Goal: Task Accomplishment & Management: Manage account settings

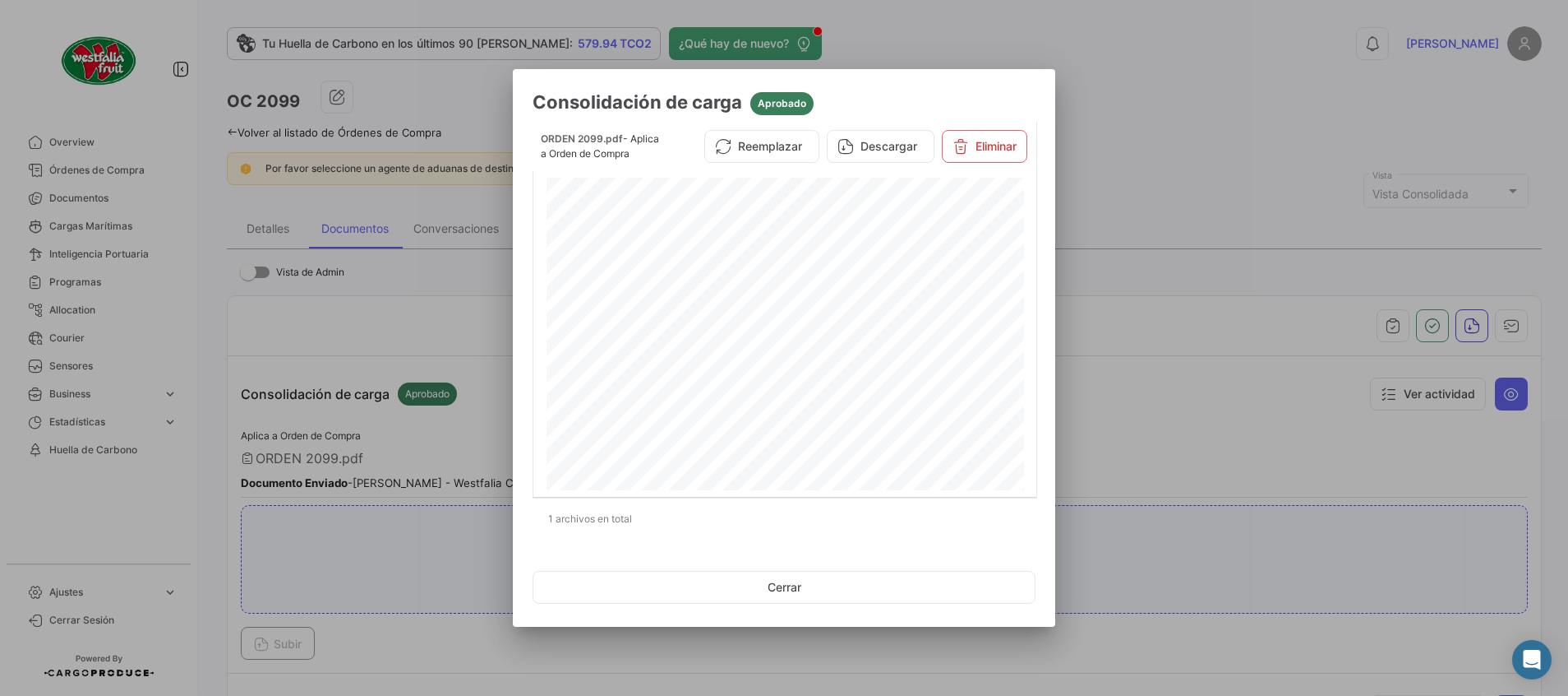
click at [1124, 113] on div at bounding box center [784, 348] width 1568 height 696
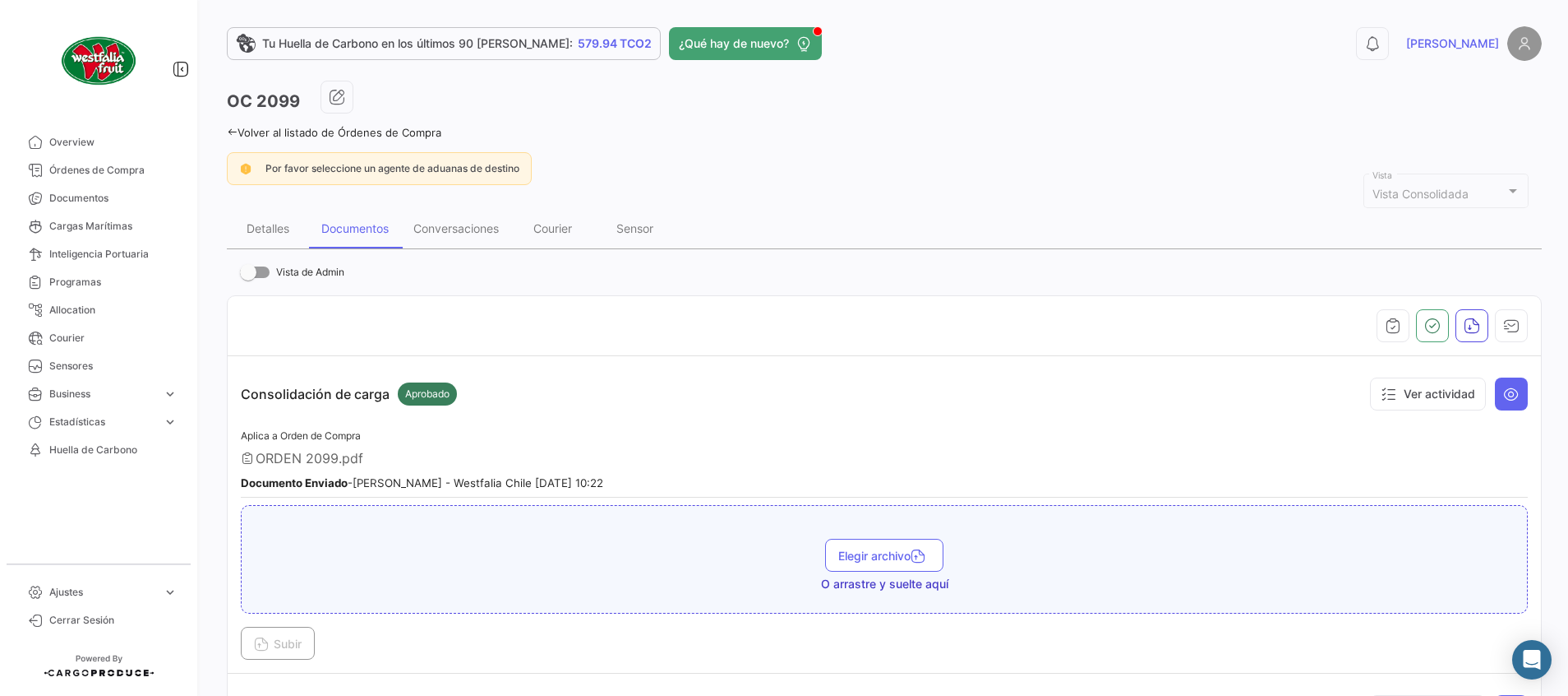
click at [427, 131] on link "Volver al listado de Órdenes de Compra" at bounding box center [334, 132] width 214 height 13
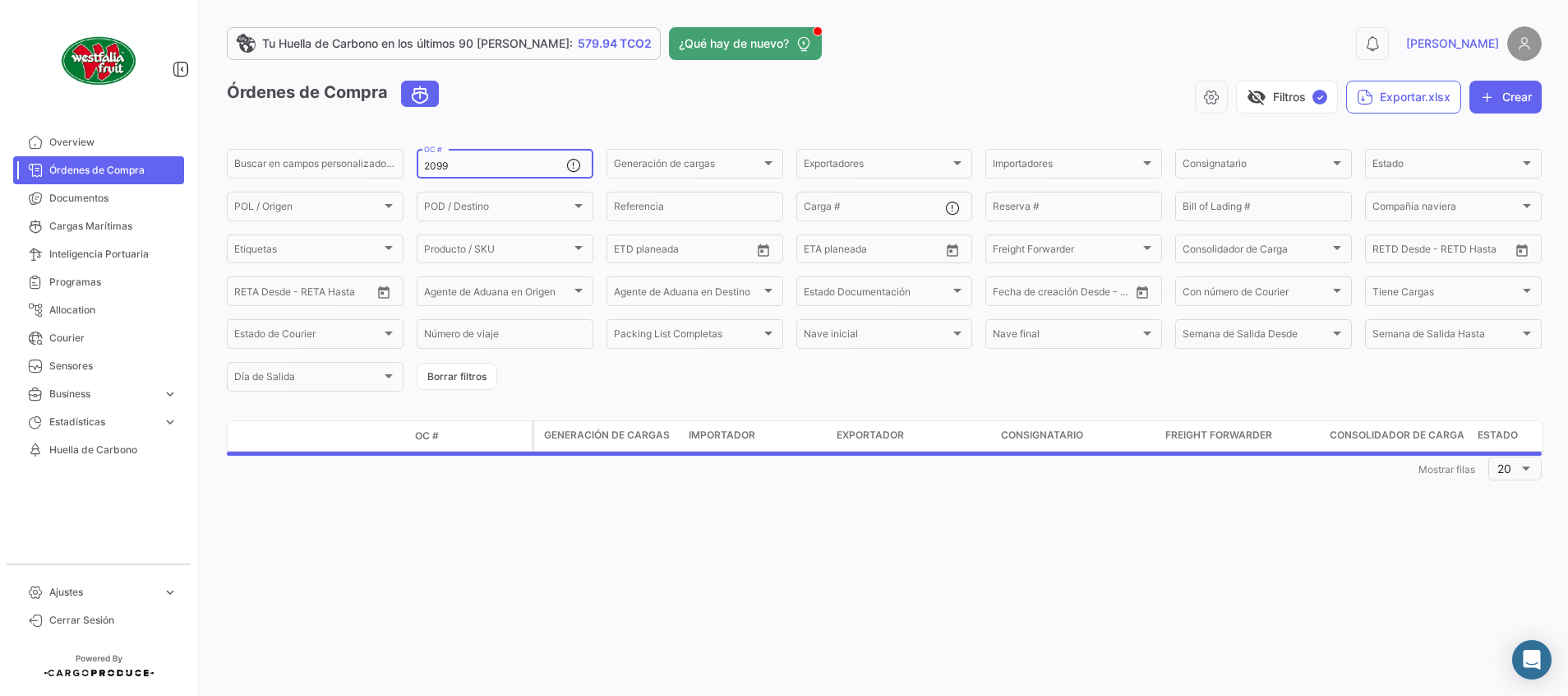
click at [498, 157] on div "2099 OC #" at bounding box center [495, 162] width 142 height 32
type input "2"
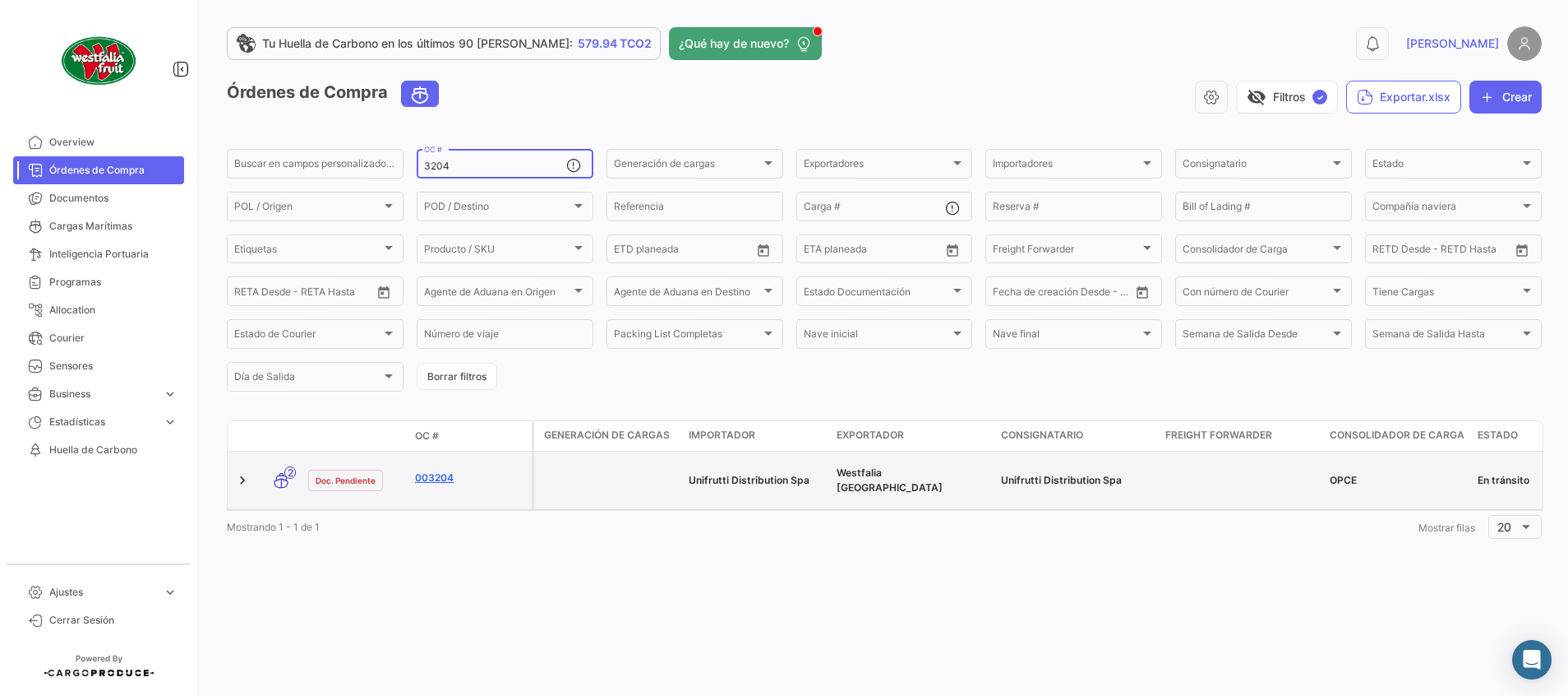
type input "3204"
click at [426, 473] on link "003204" at bounding box center [469, 478] width 110 height 15
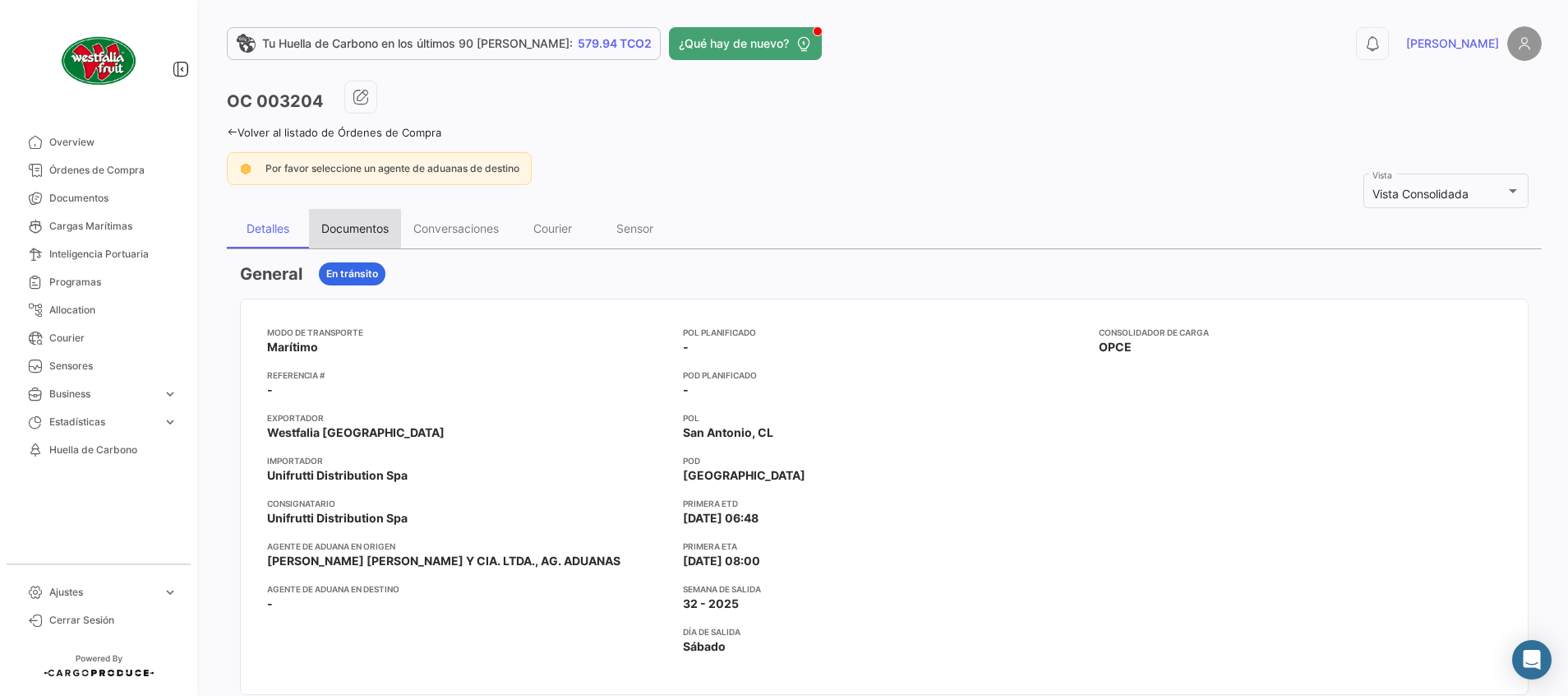
click at [339, 229] on div "Documentos" at bounding box center [356, 228] width 67 height 14
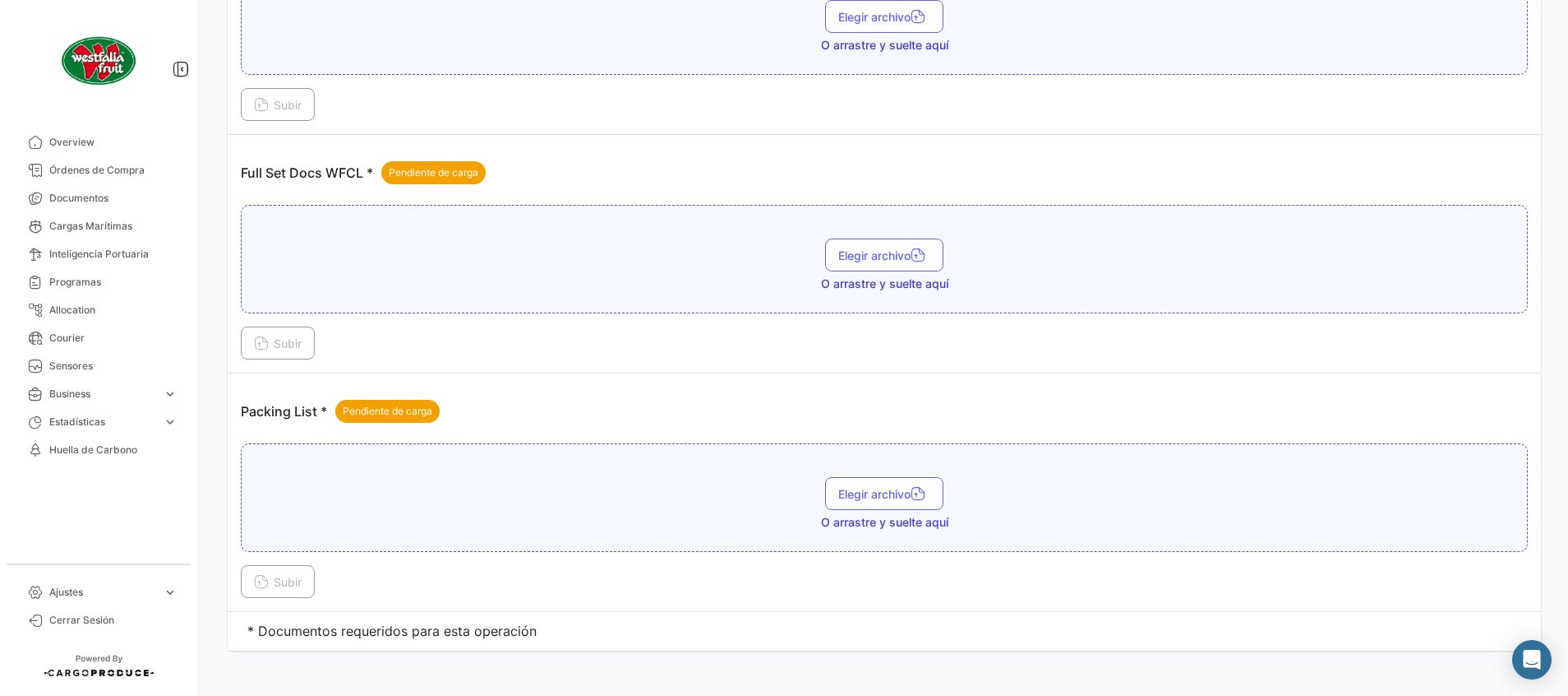
scroll to position [469, 0]
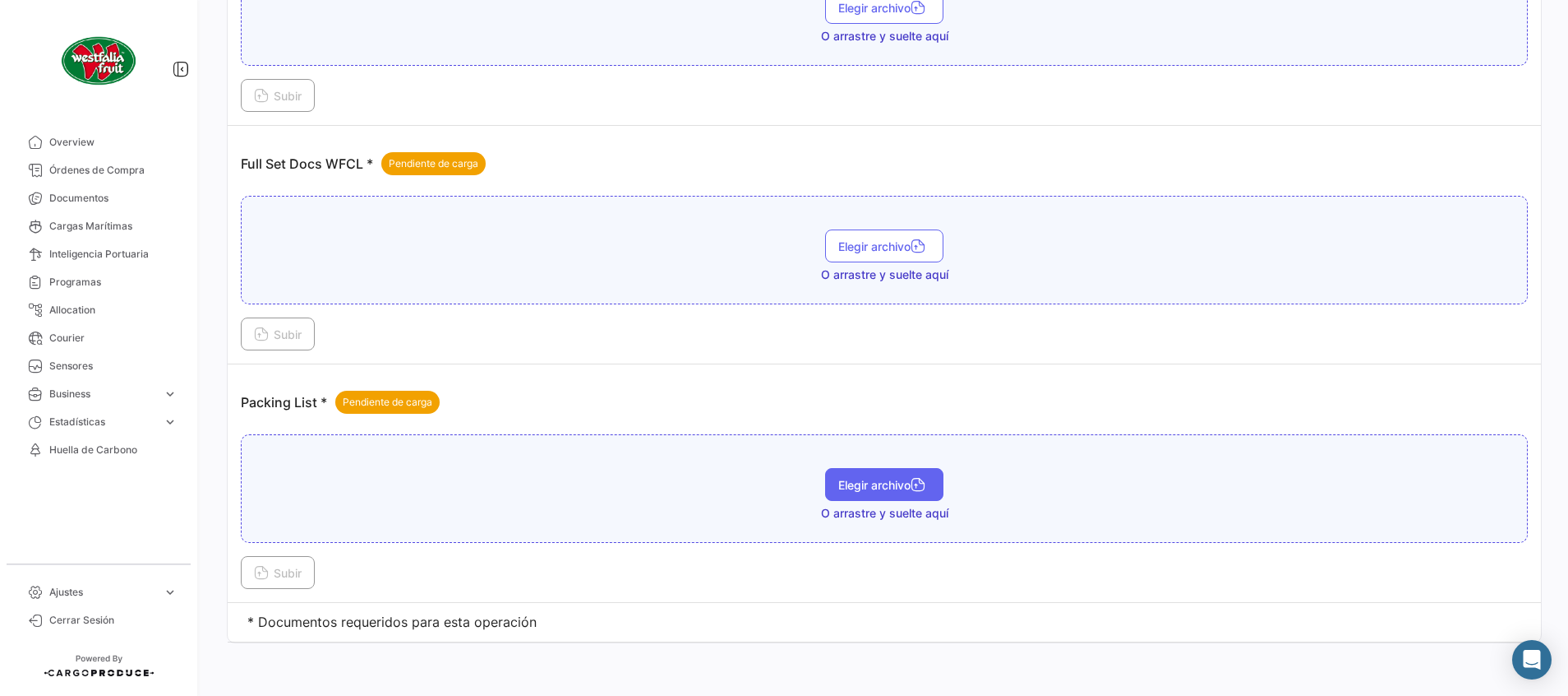
click at [857, 498] on button "Elegir archivo" at bounding box center [884, 484] width 119 height 33
click at [280, 567] on span "Subir" at bounding box center [278, 572] width 47 height 14
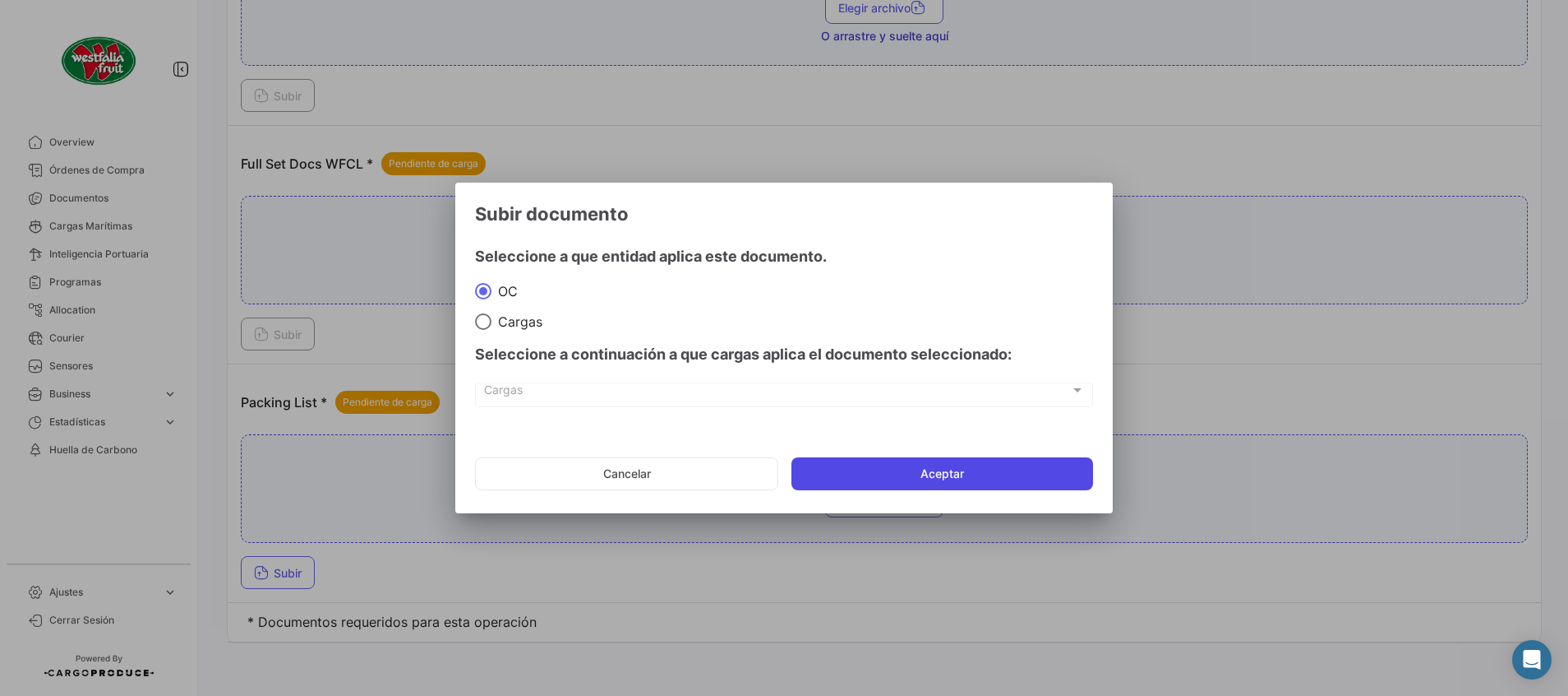
click at [901, 475] on button "Aceptar" at bounding box center [942, 473] width 302 height 33
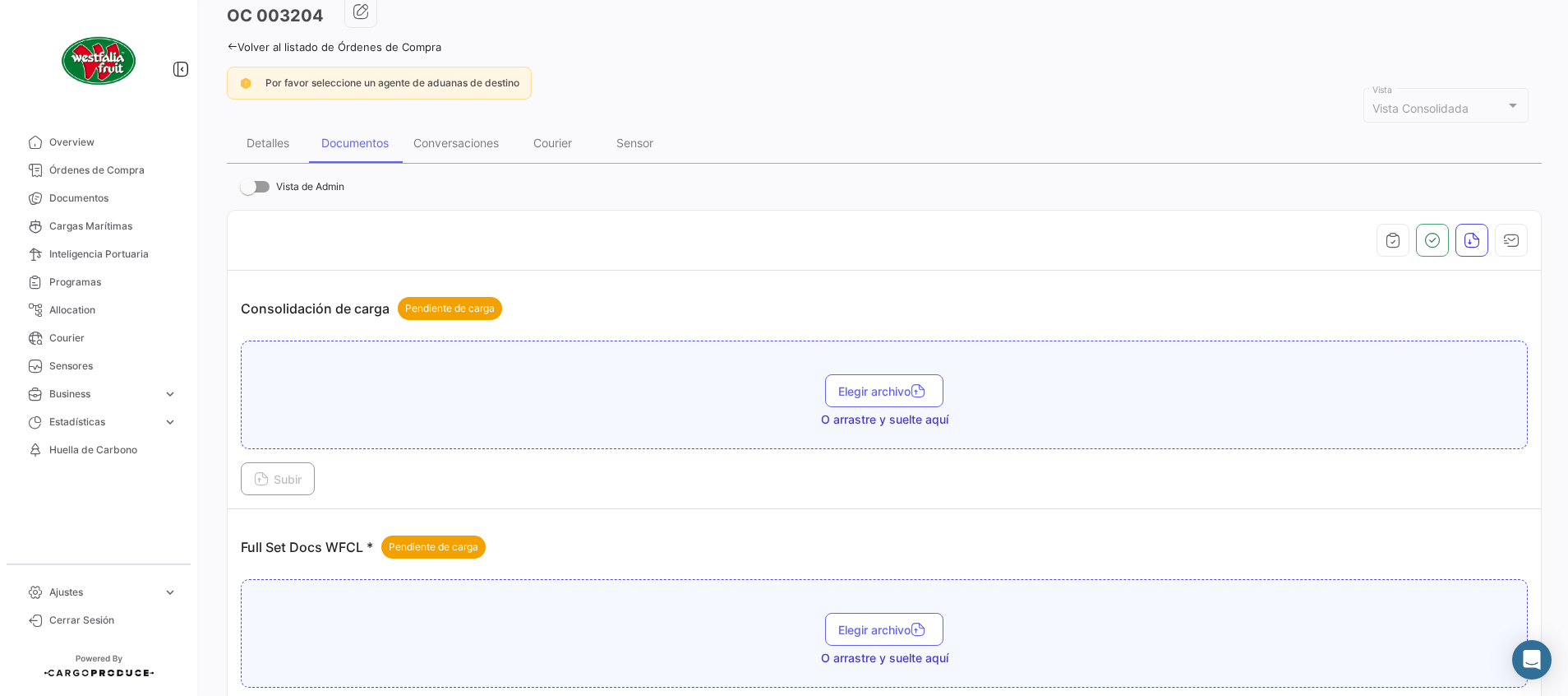
scroll to position [123, 0]
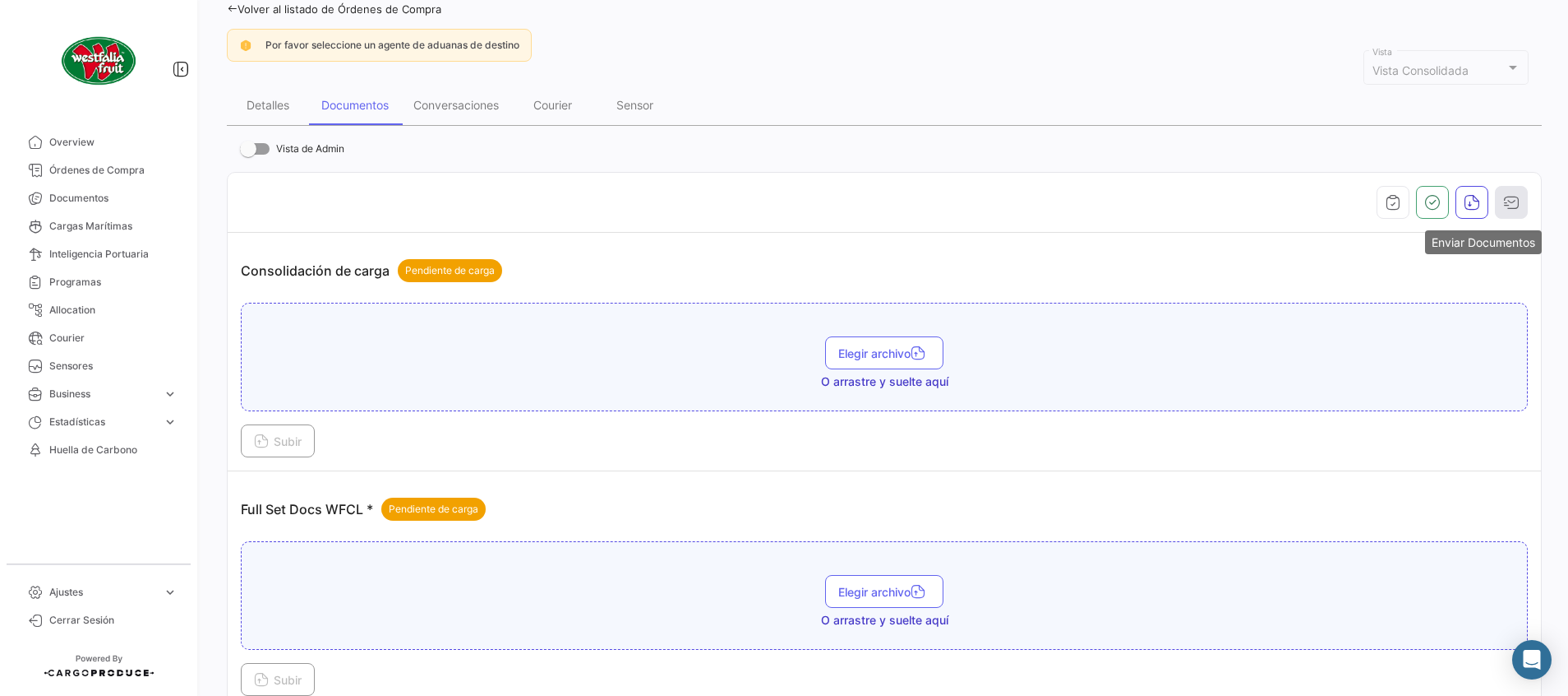
click at [1510, 213] on button "button" at bounding box center [1511, 203] width 33 height 33
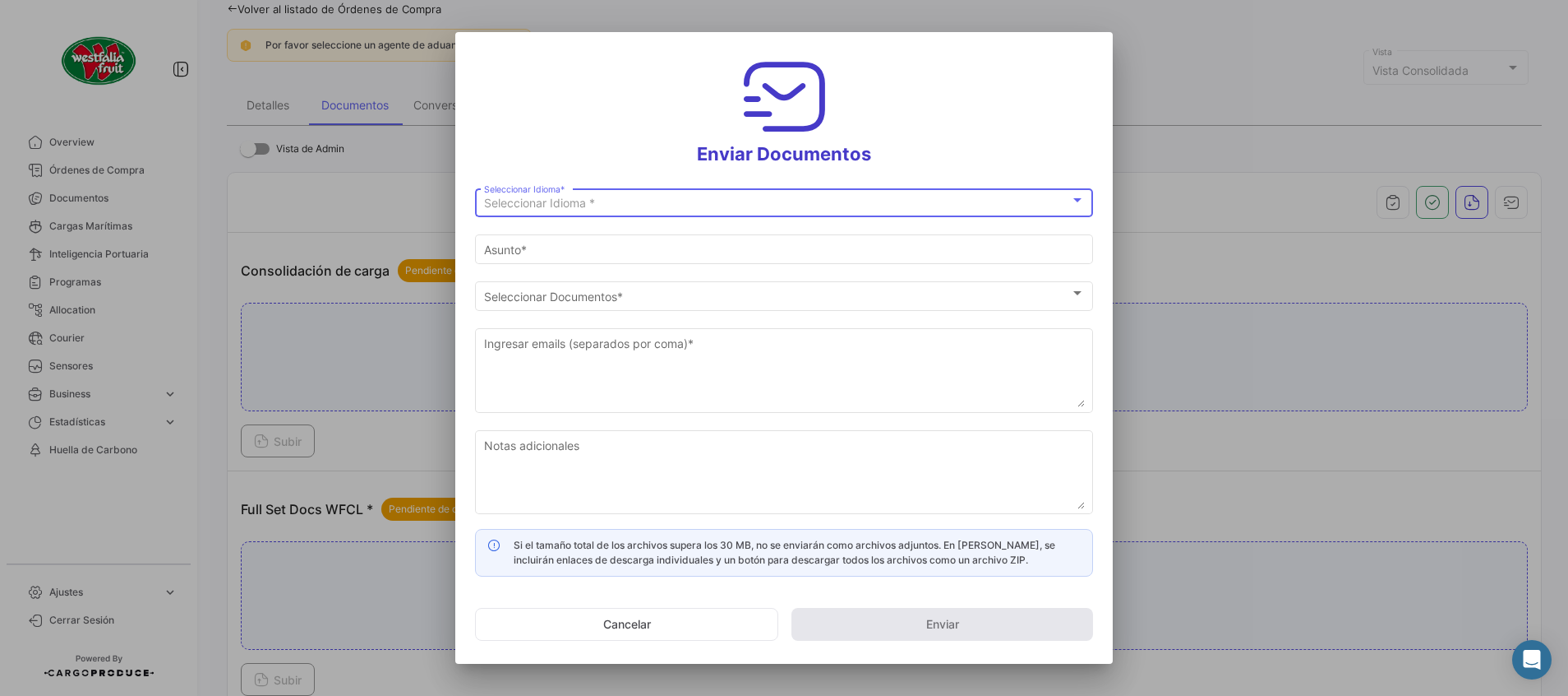
click at [603, 198] on div "Seleccionar Idioma *" at bounding box center [777, 203] width 586 height 14
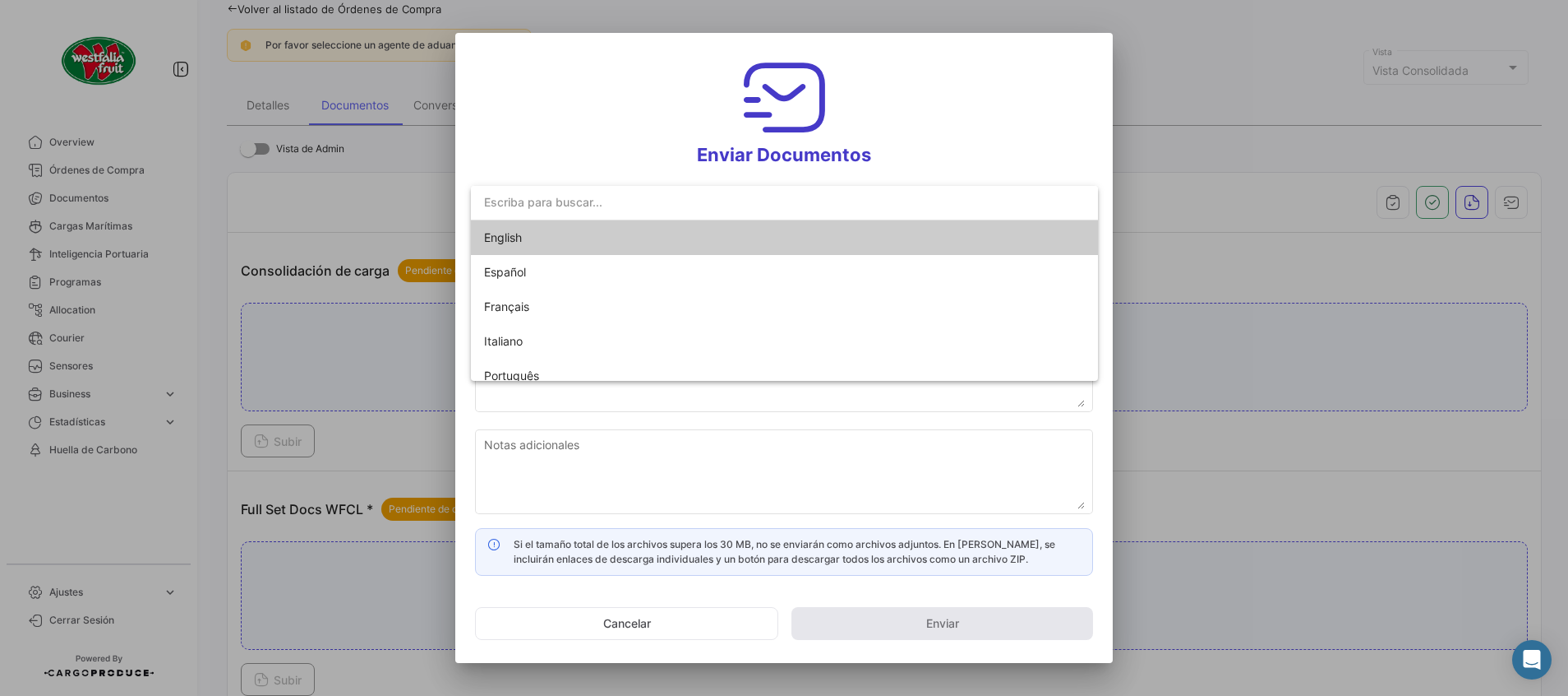
click at [515, 239] on span "English" at bounding box center [502, 236] width 37 height 14
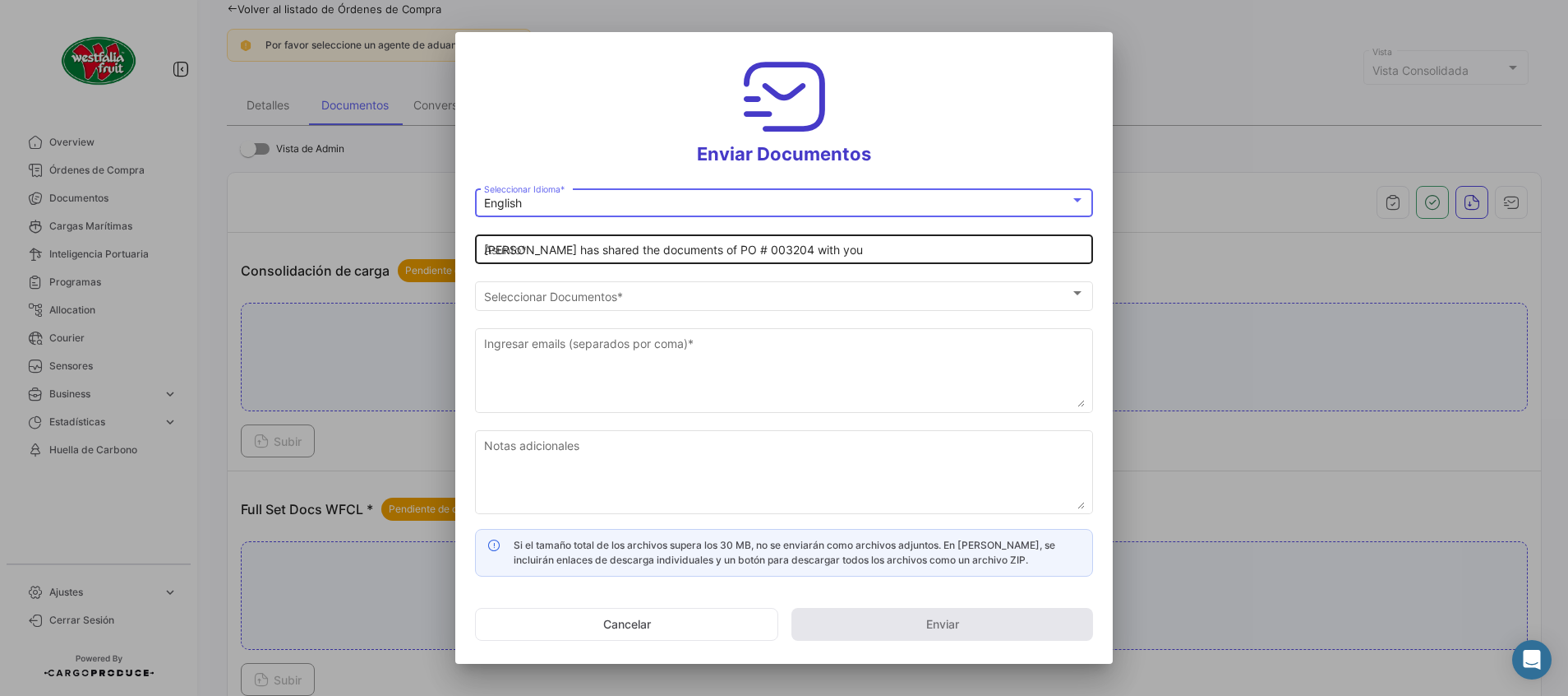
click at [665, 251] on input "[PERSON_NAME] has shared the documents of PO # 003204 with you" at bounding box center [784, 250] width 601 height 14
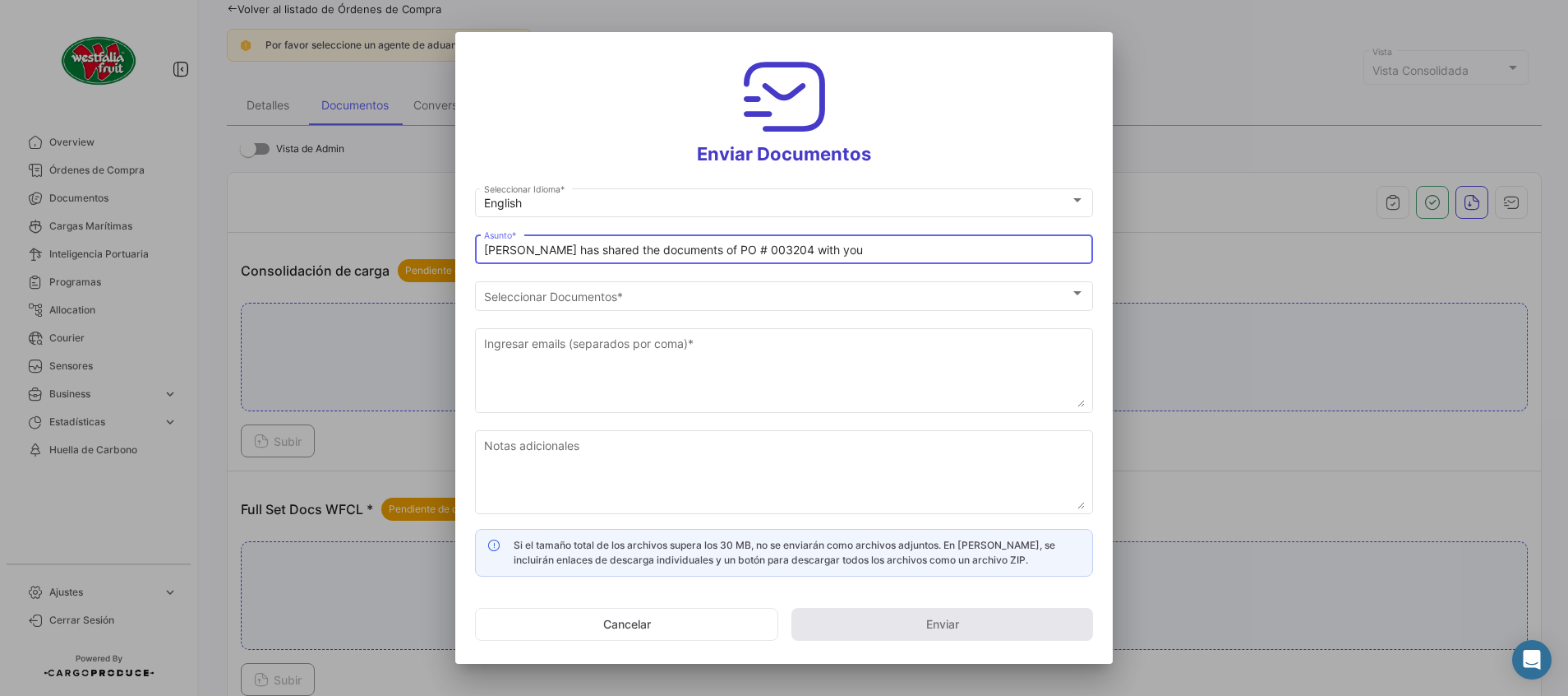
drag, startPoint x: 692, startPoint y: 246, endPoint x: 455, endPoint y: 253, distance: 237.1
click at [455, 253] on div "Enviar Documentos English Seleccionar Idioma * [PERSON_NAME] has shared the doc…" at bounding box center [784, 348] width 1568 height 696
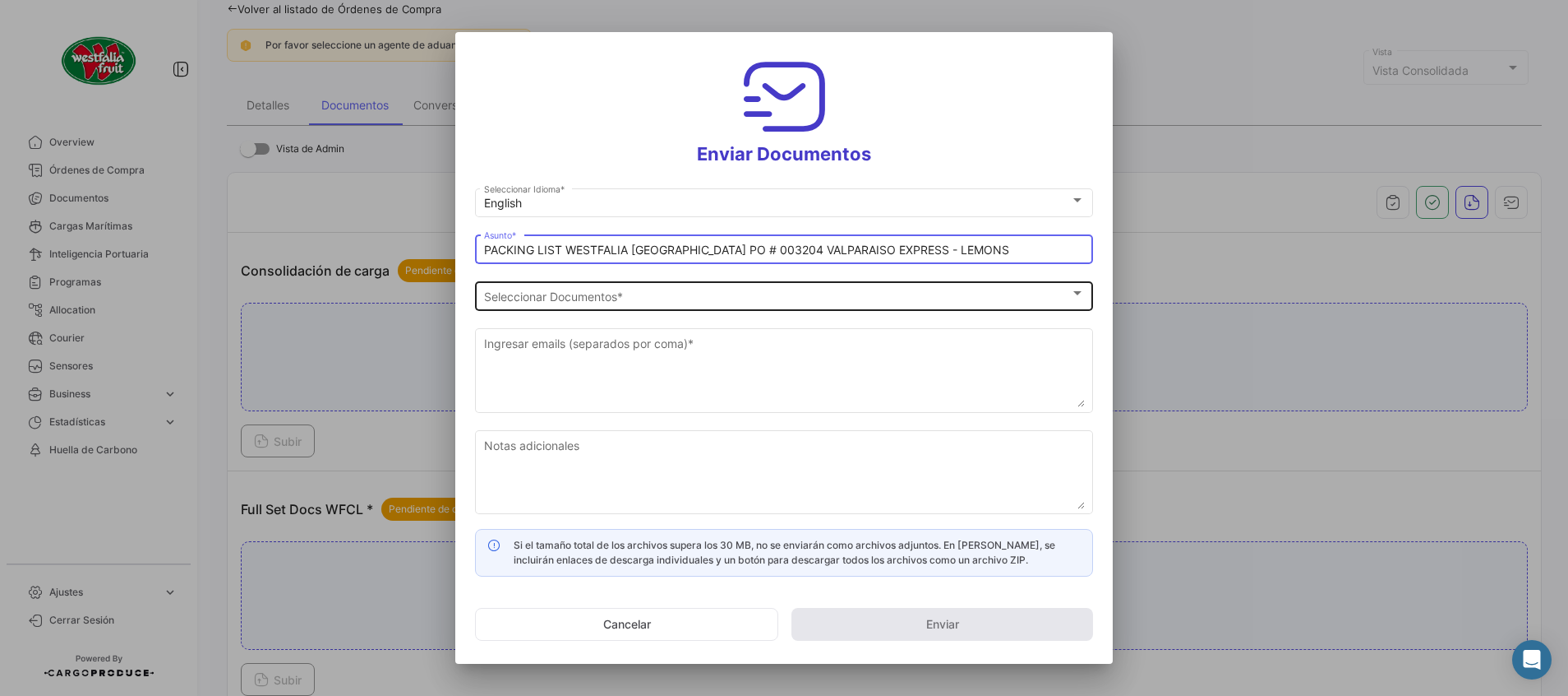
type input "PACKING LIST WESTFALIA [GEOGRAPHIC_DATA] PO # 003204 VALPARAISO EXPRESS - LEMONS"
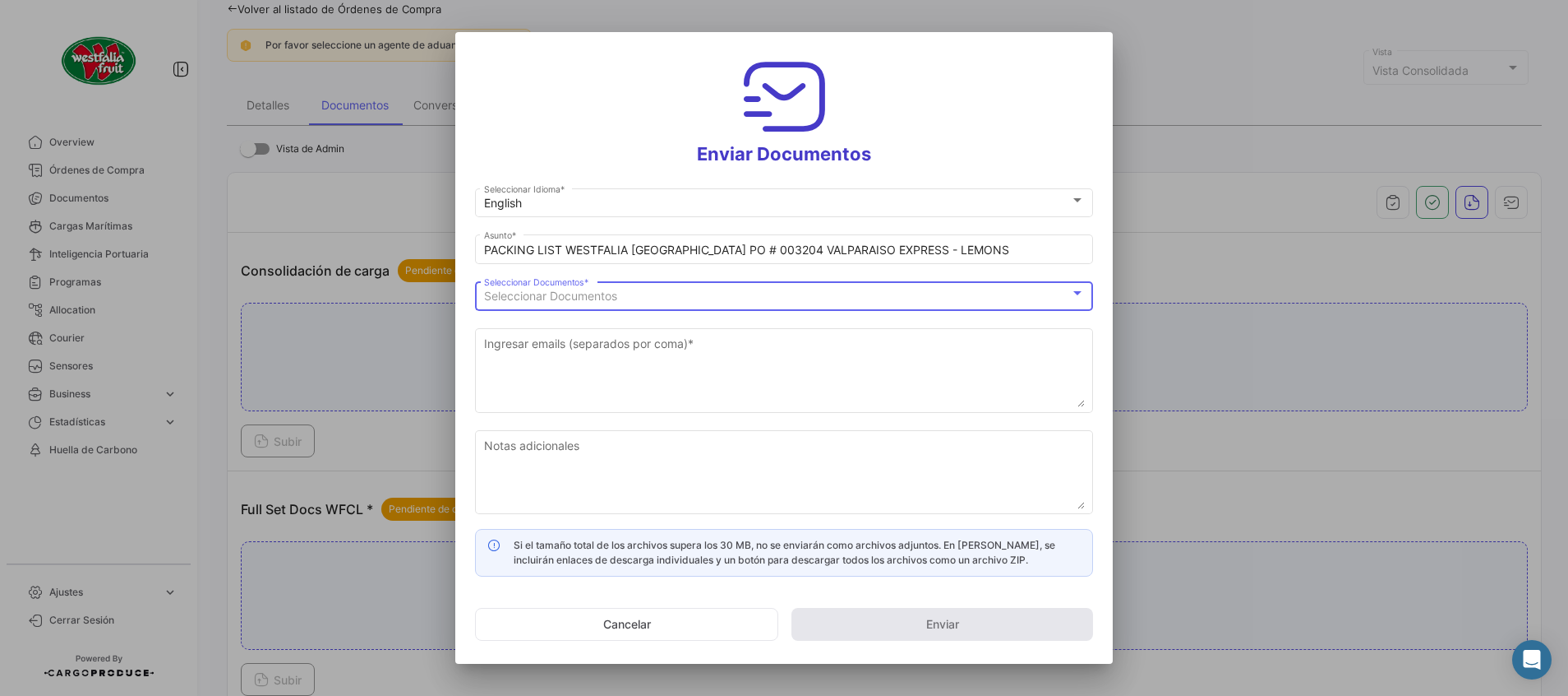
click at [556, 297] on span "Seleccionar Documentos" at bounding box center [551, 296] width 133 height 14
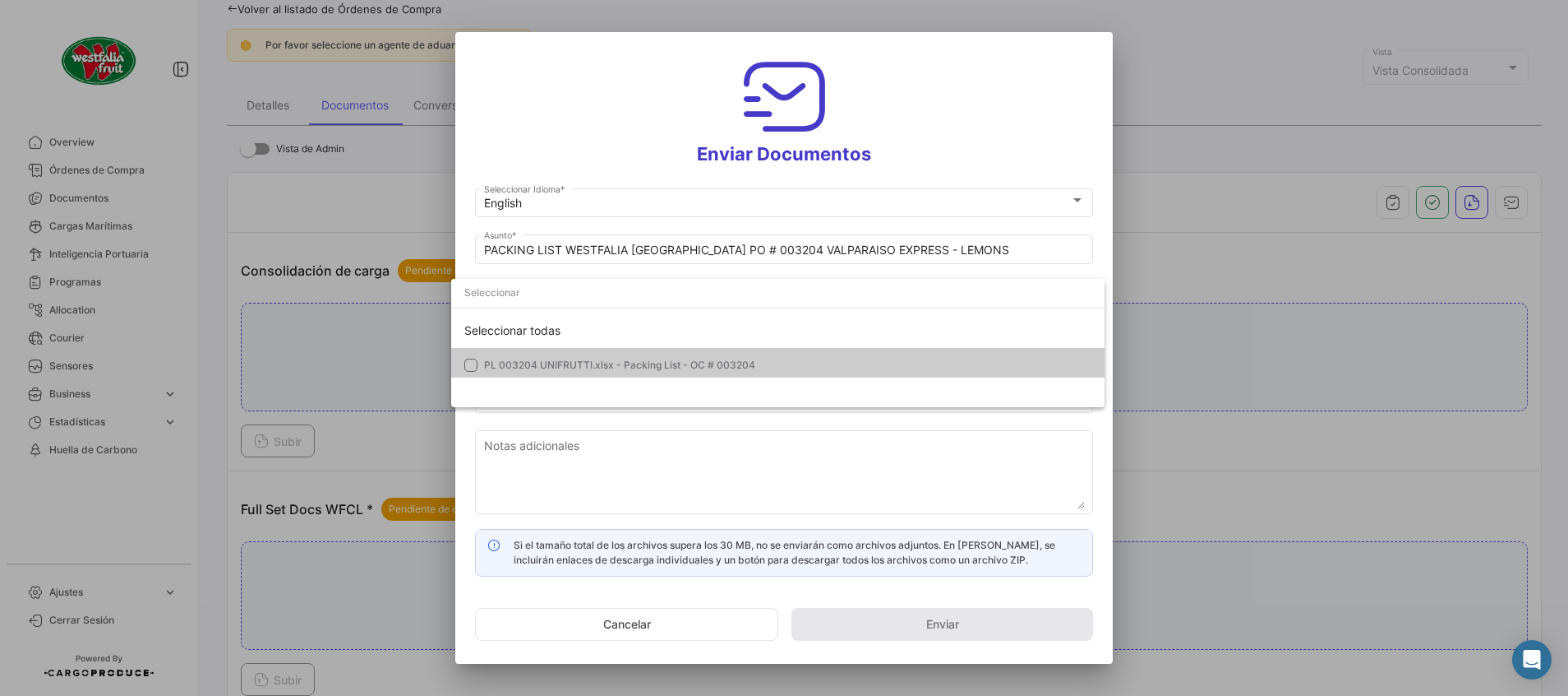
click at [482, 361] on mat-option "PL 003204 UNIFRUTTI.xlsx - Packing List - OC # 003204" at bounding box center [778, 365] width 654 height 35
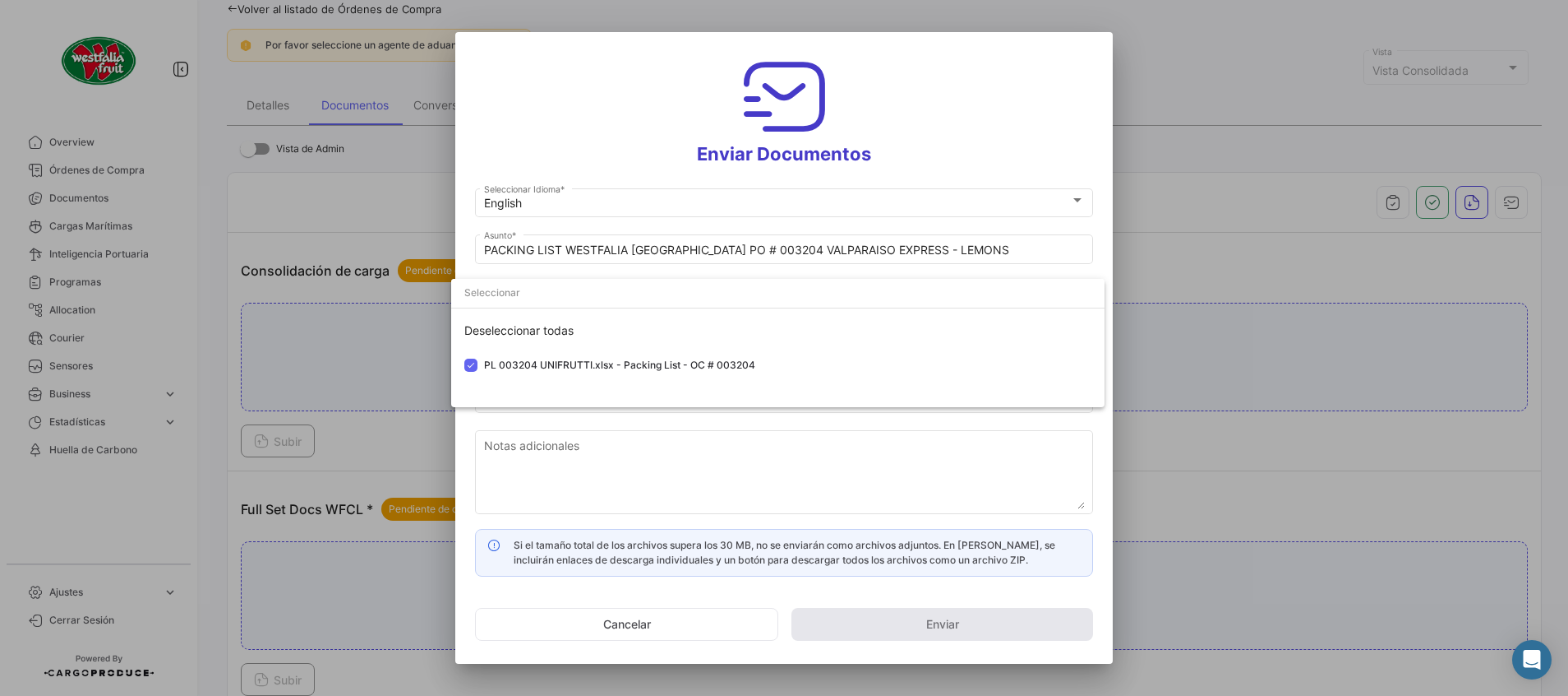
click at [559, 139] on div at bounding box center [784, 348] width 1568 height 696
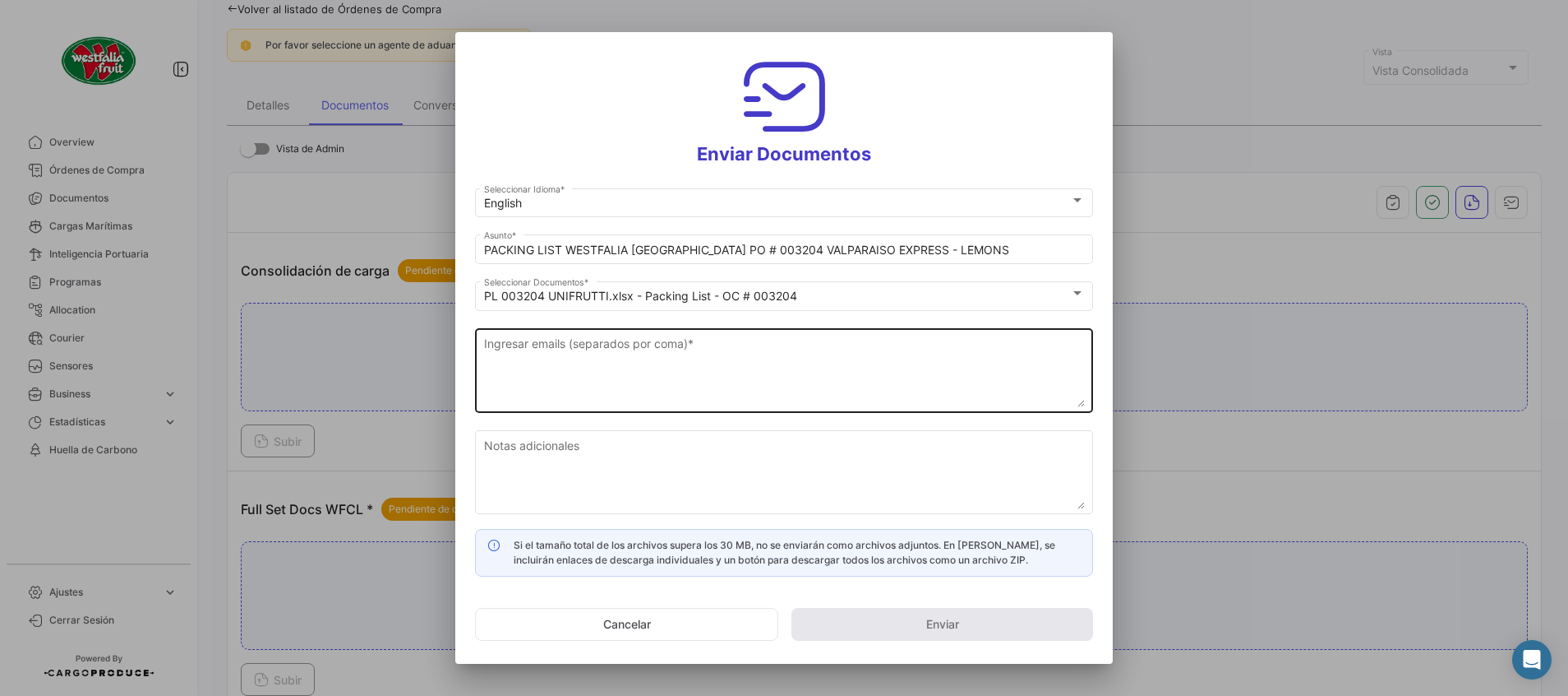
click at [551, 339] on textarea "Ingresar emails (separados por coma) *" at bounding box center [784, 370] width 601 height 72
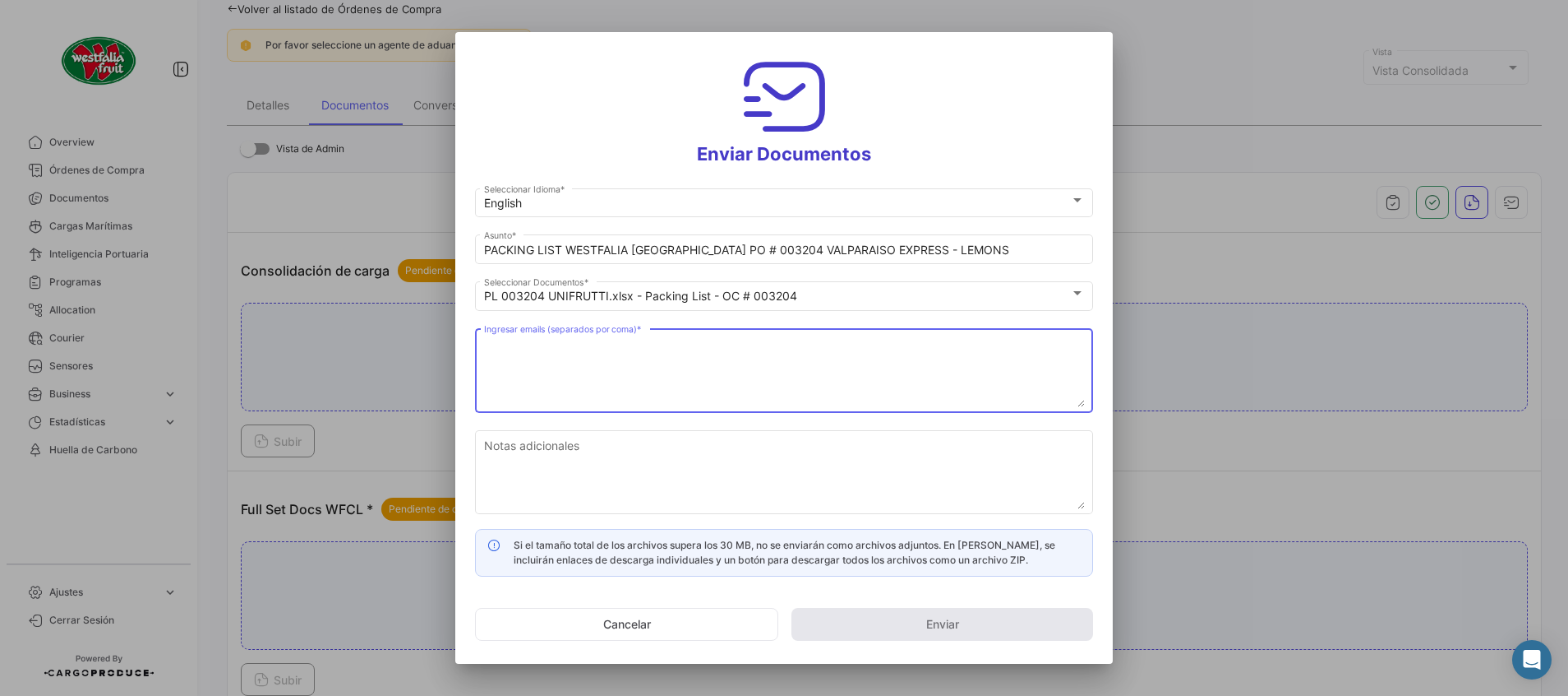
paste textarea "[PERSON_NAME][EMAIL_ADDRESS][PERSON_NAME][DOMAIN_NAME], [DOMAIN_NAME][EMAIL_ADD…"
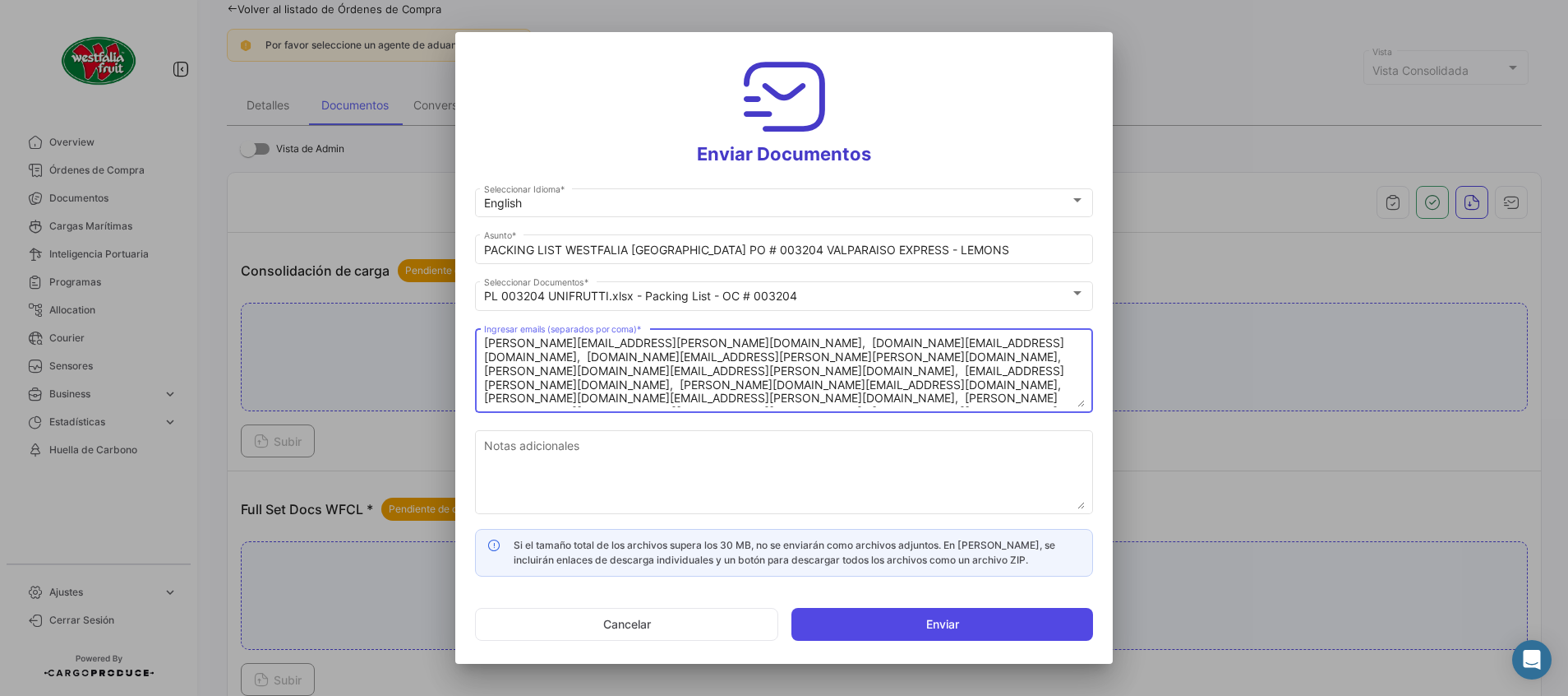
type textarea "[PERSON_NAME][EMAIL_ADDRESS][PERSON_NAME][DOMAIN_NAME], [DOMAIN_NAME][EMAIL_ADD…"
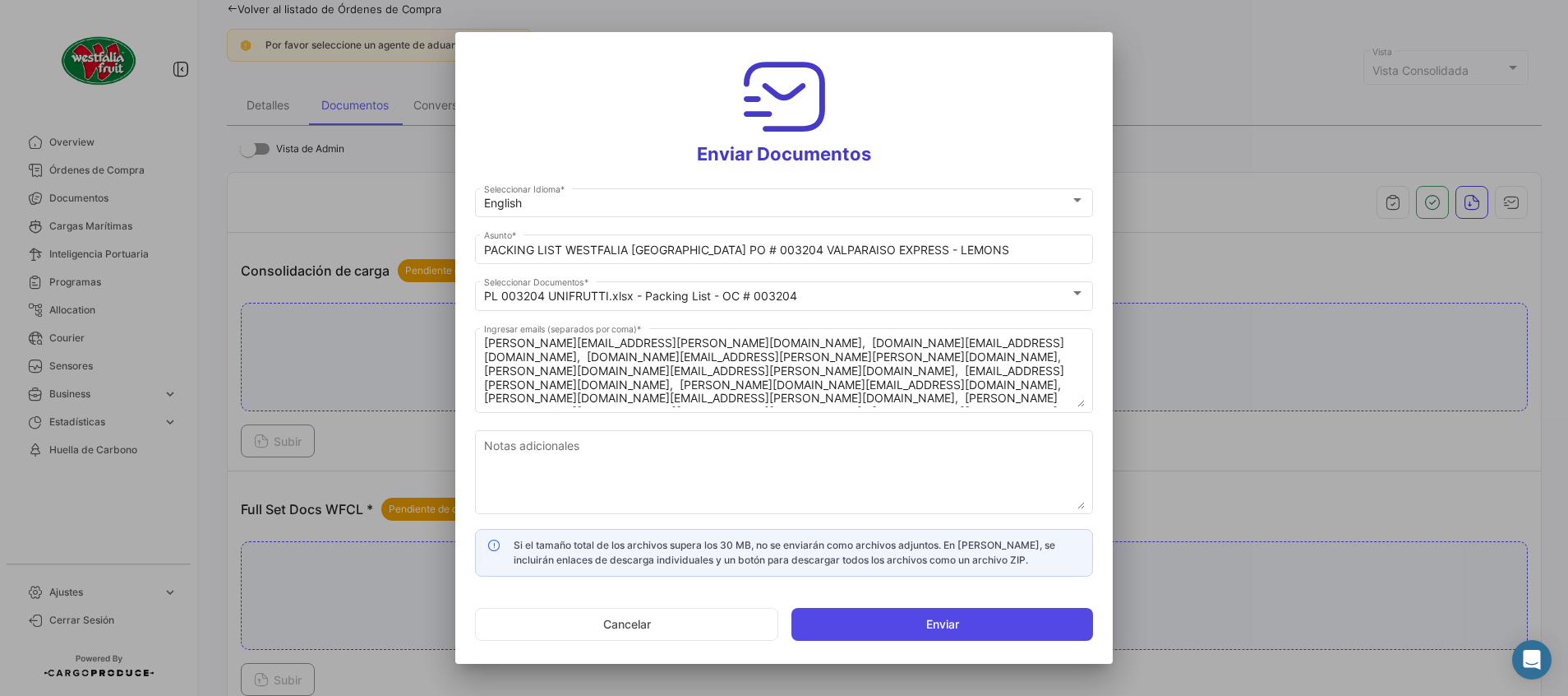
click at [988, 628] on button "Enviar" at bounding box center [942, 624] width 302 height 33
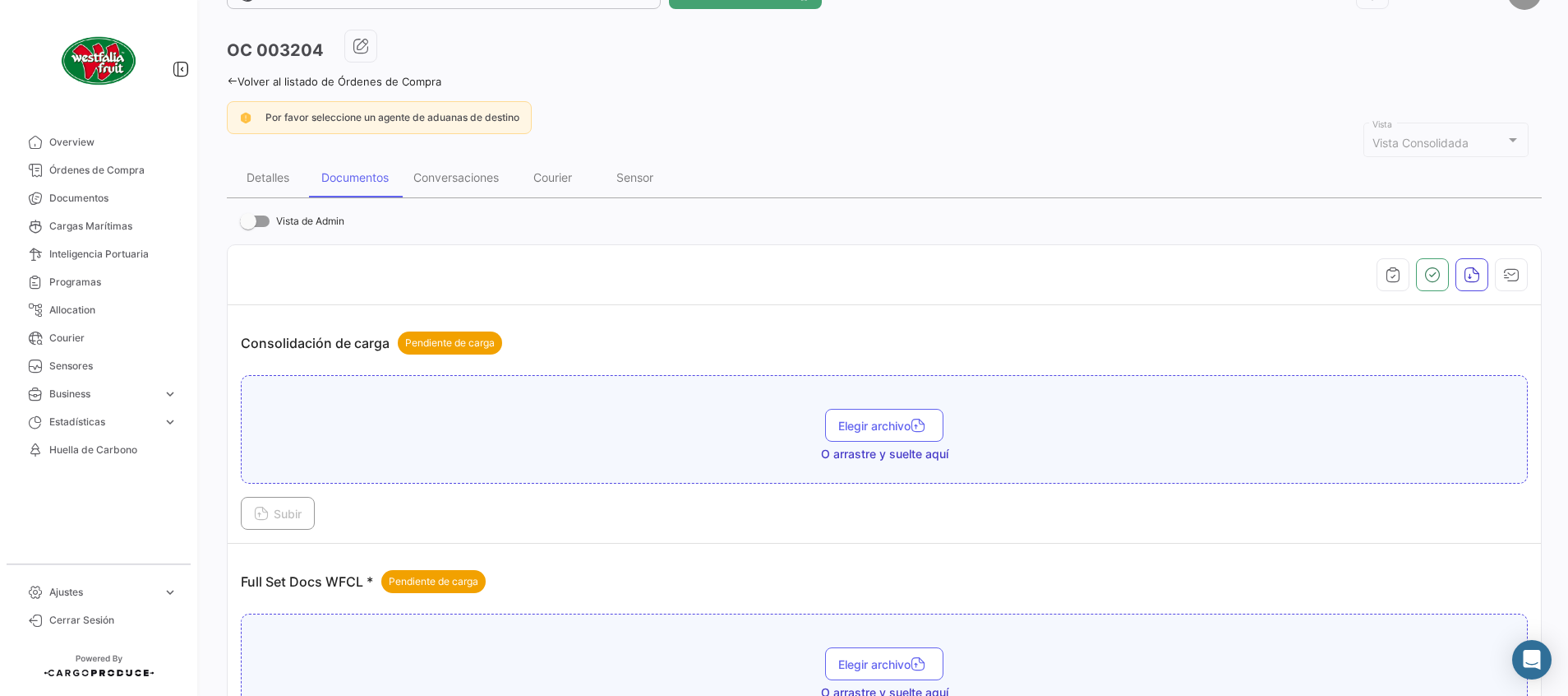
scroll to position [0, 0]
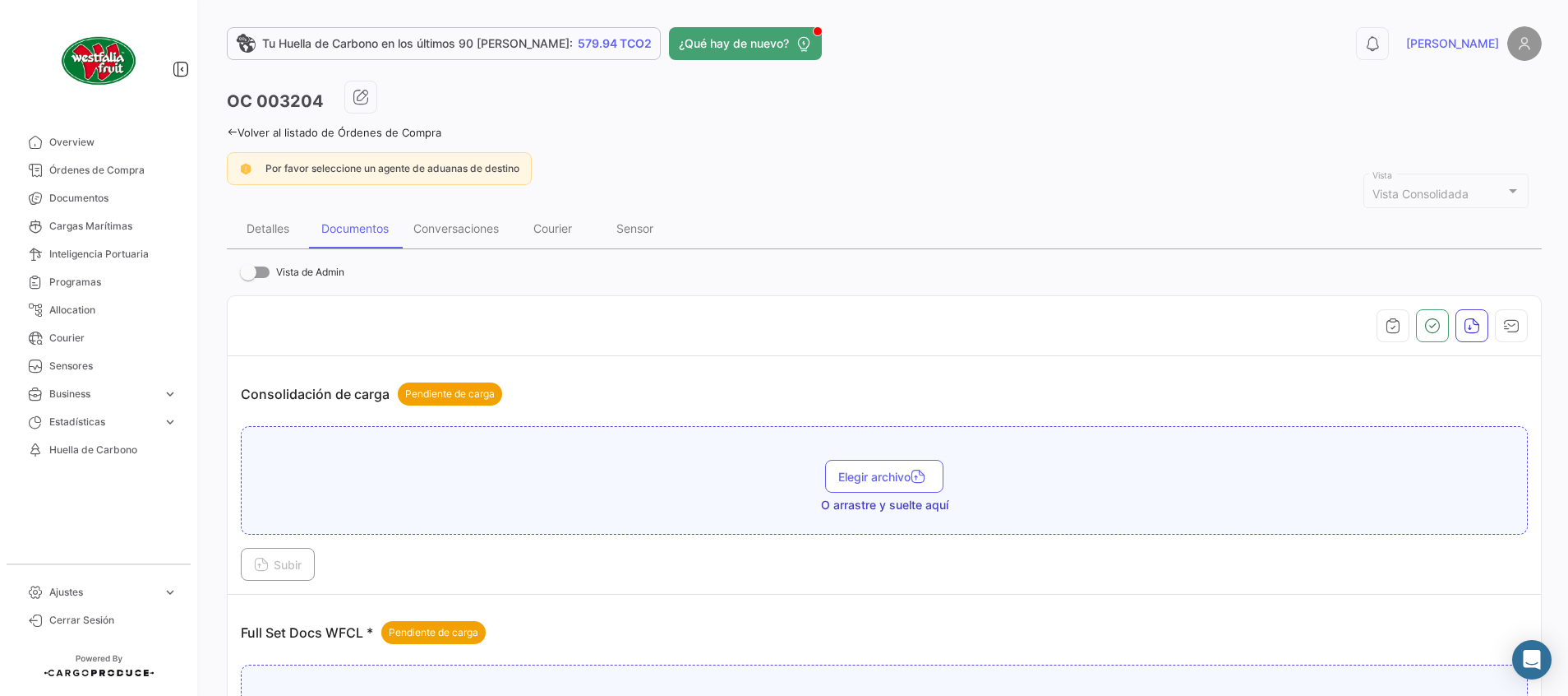
click at [356, 131] on link "Volver al listado de Órdenes de Compra" at bounding box center [334, 132] width 214 height 13
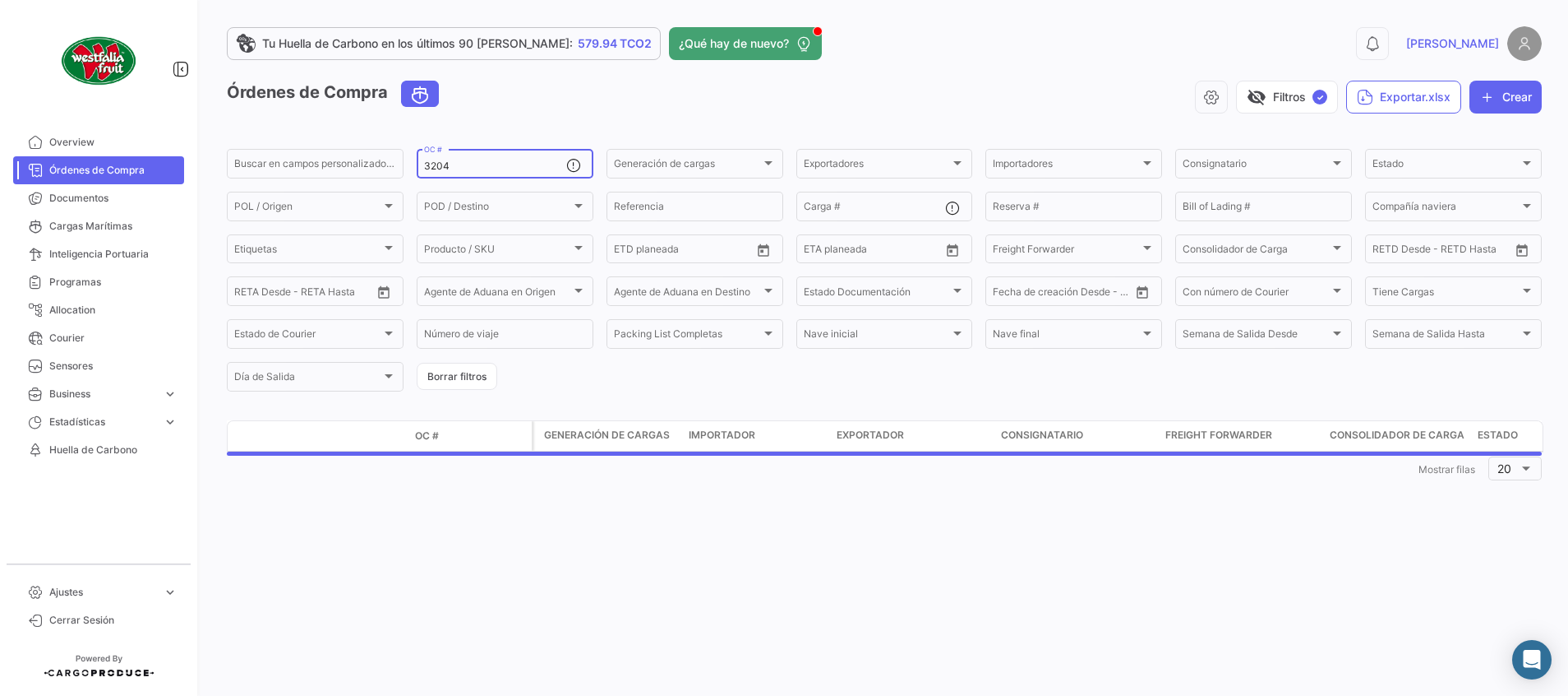
click at [490, 164] on input "3204" at bounding box center [495, 166] width 142 height 12
type input "3167"
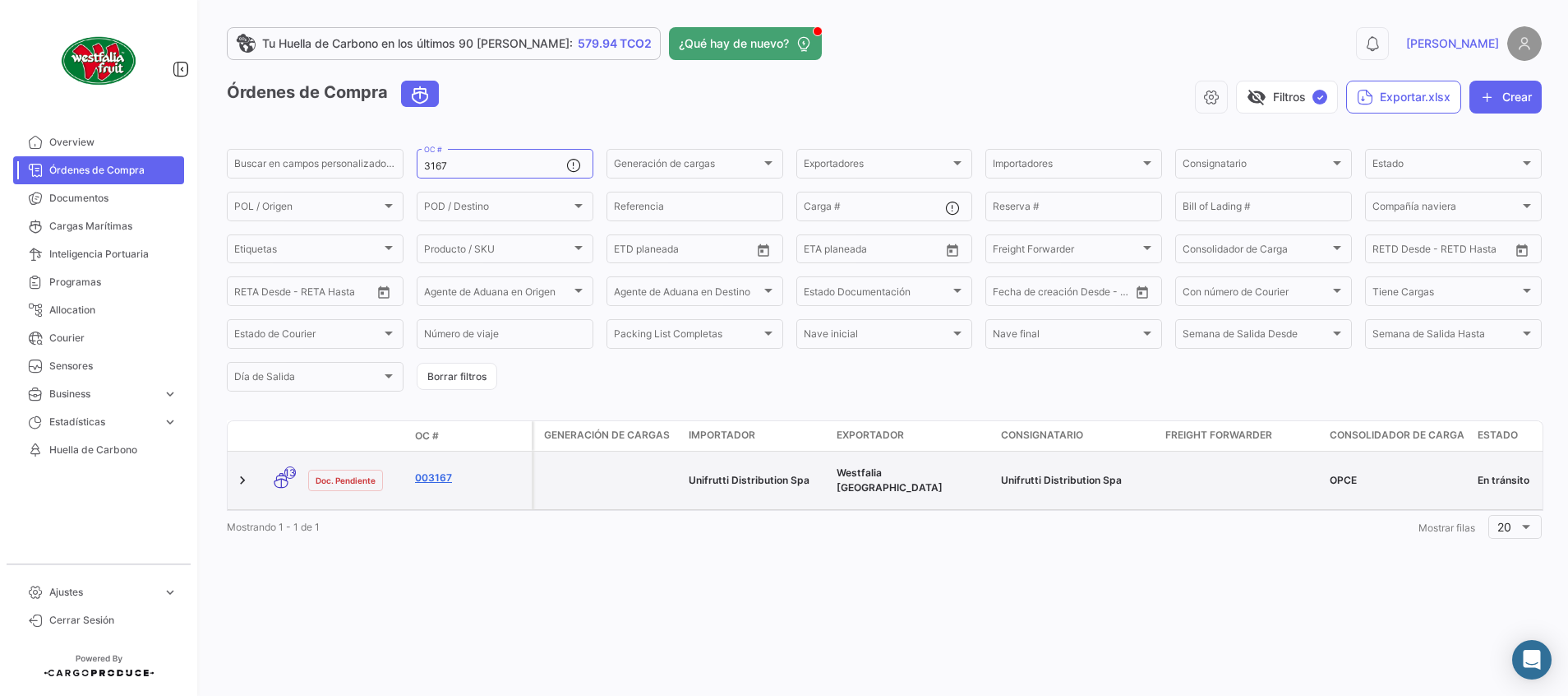
click at [441, 472] on link "003167" at bounding box center [469, 478] width 110 height 15
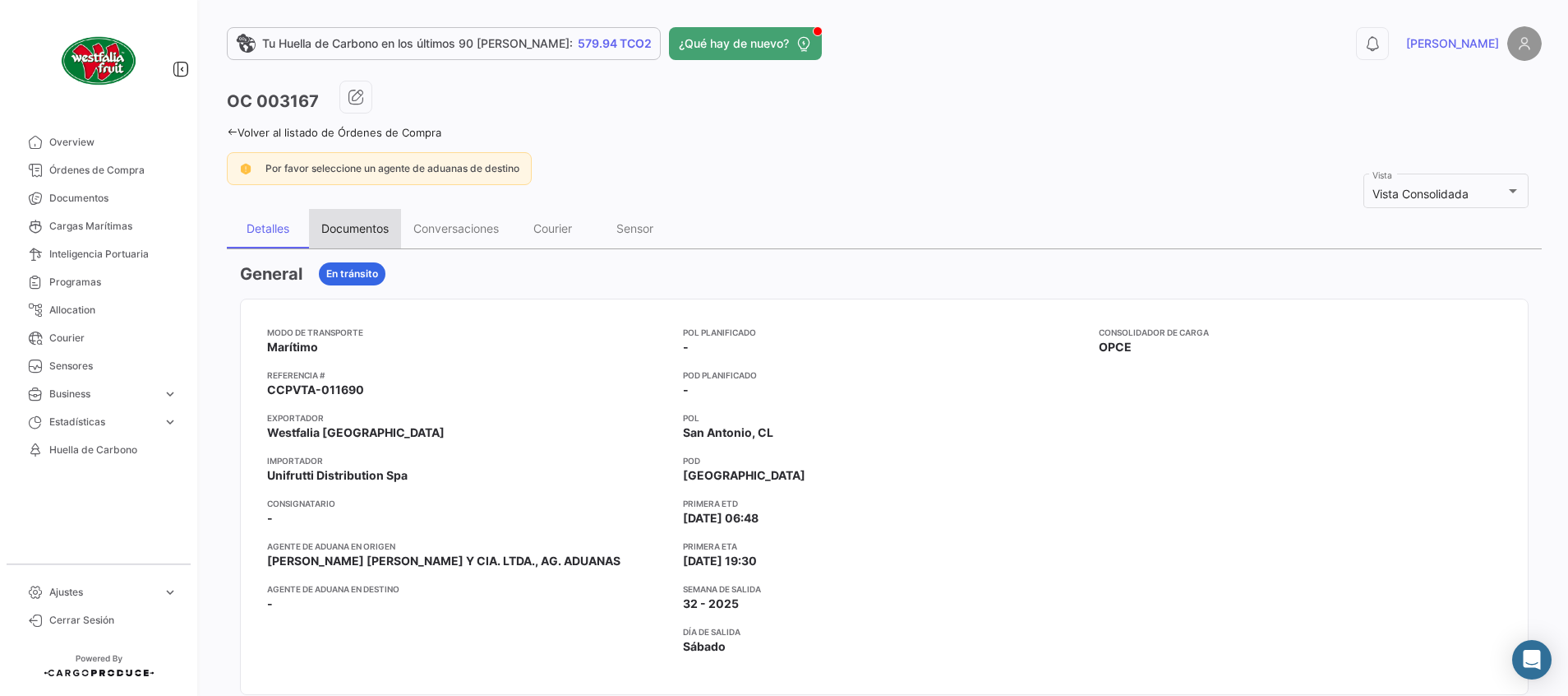
click at [356, 228] on div "Documentos" at bounding box center [356, 228] width 67 height 14
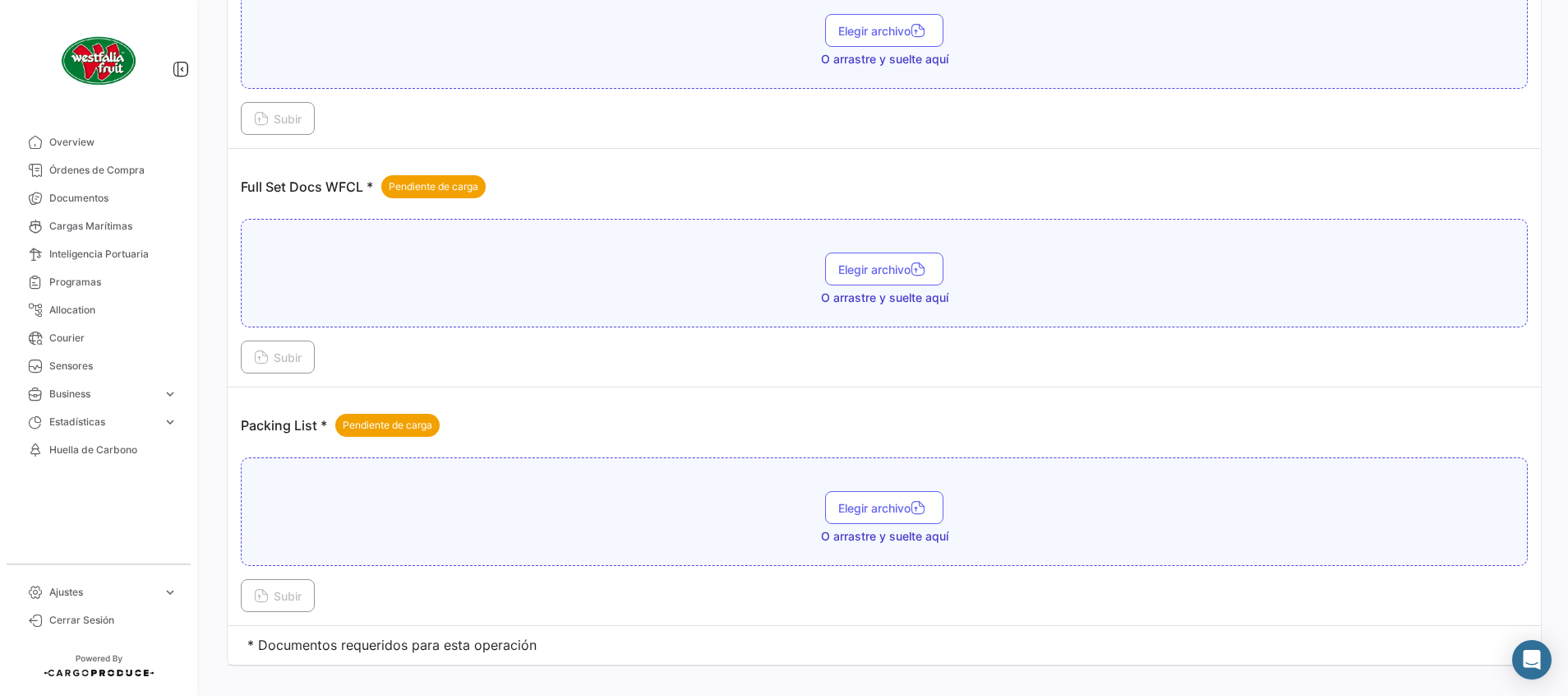
scroll to position [469, 0]
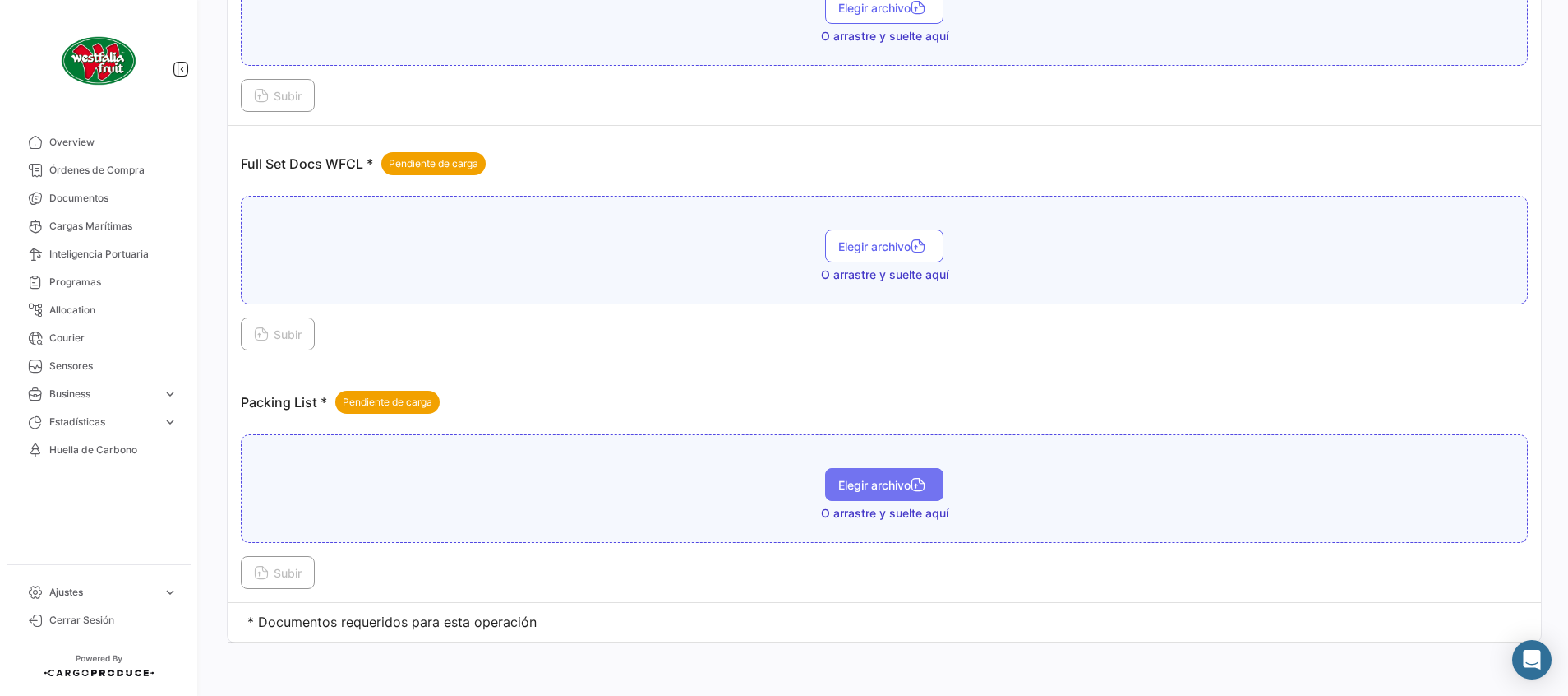
click at [826, 483] on button "Elegir archivo" at bounding box center [884, 484] width 119 height 33
click at [295, 574] on span "Subir" at bounding box center [278, 572] width 47 height 14
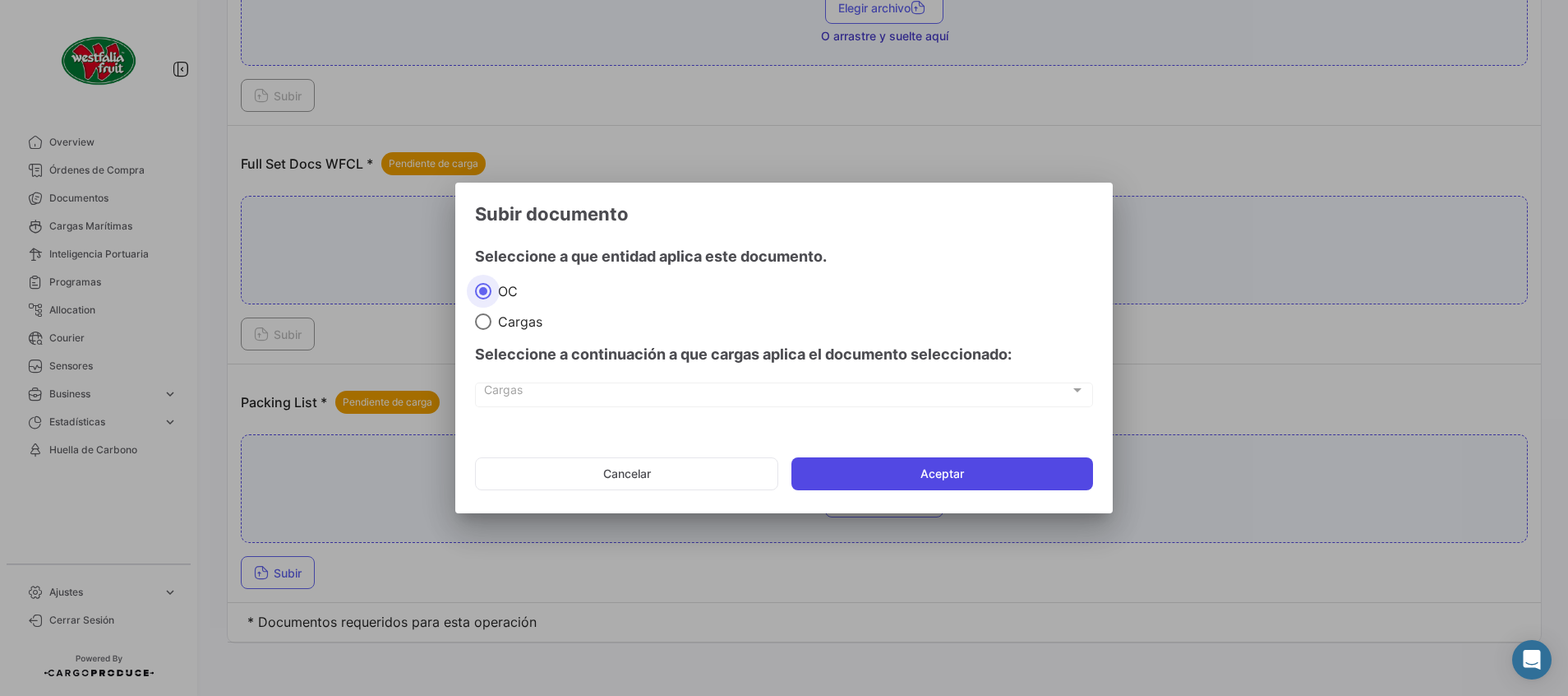
click at [941, 472] on button "Aceptar" at bounding box center [942, 473] width 302 height 33
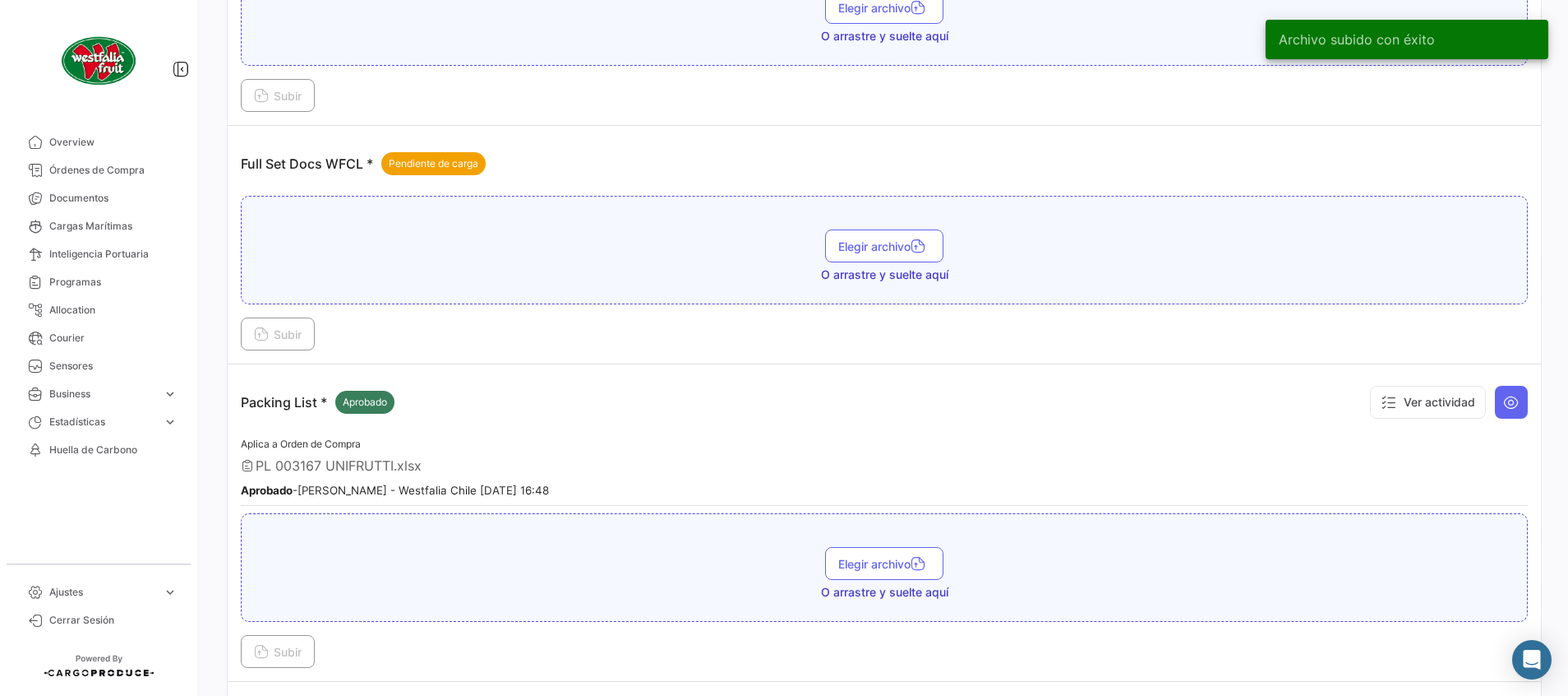
scroll to position [0, 0]
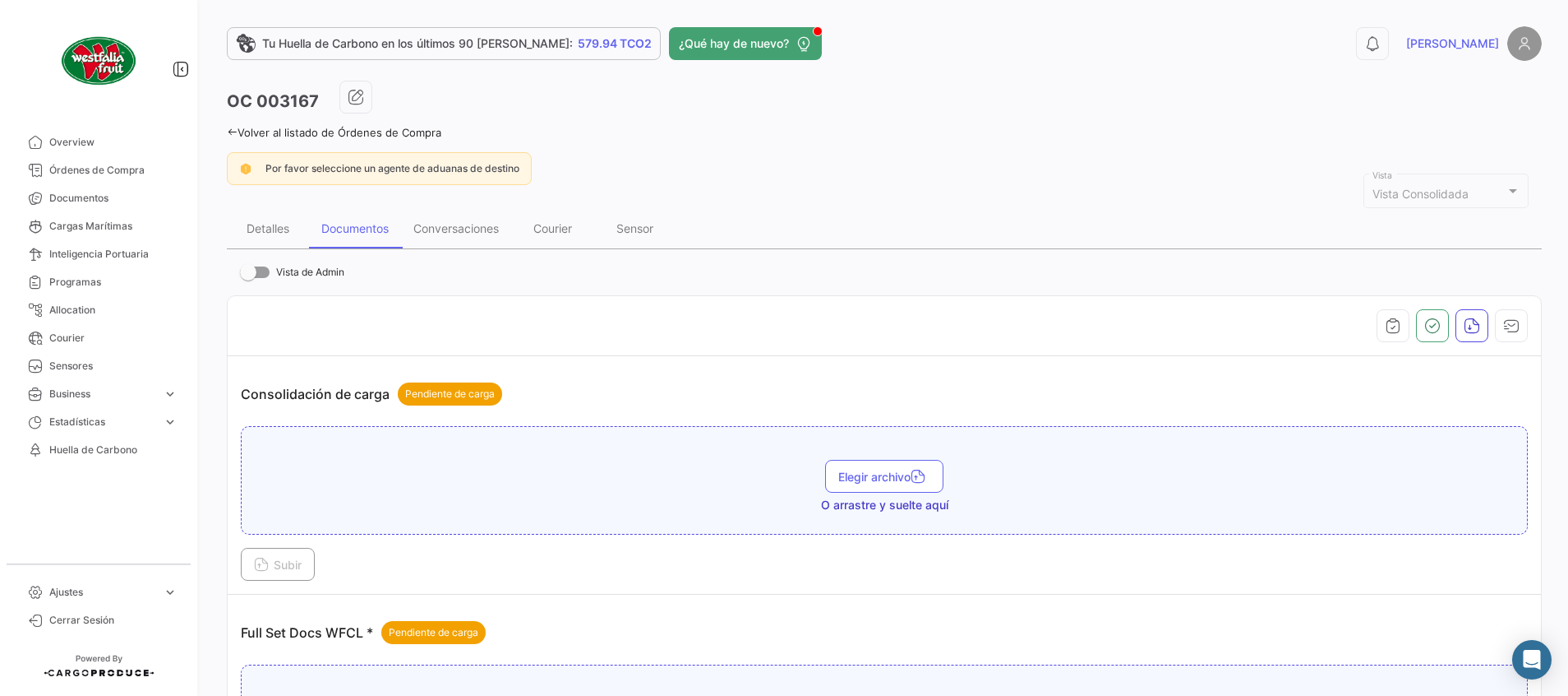
click at [410, 132] on link "Volver al listado de Órdenes de Compra" at bounding box center [334, 132] width 214 height 13
